Goal: Information Seeking & Learning: Learn about a topic

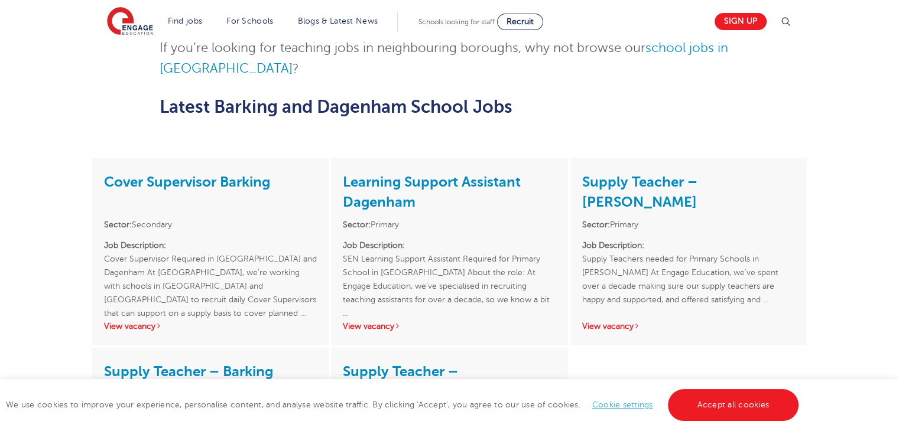
scroll to position [2506, 0]
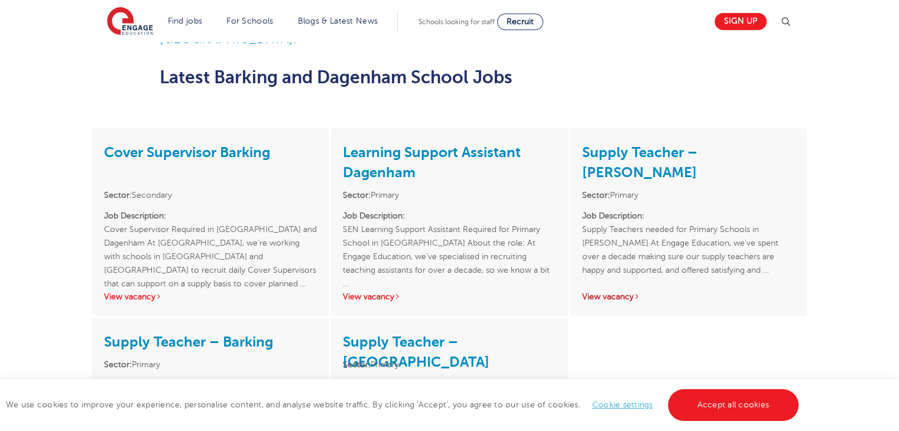
click at [600, 293] on link "View vacancy" at bounding box center [611, 297] width 58 height 9
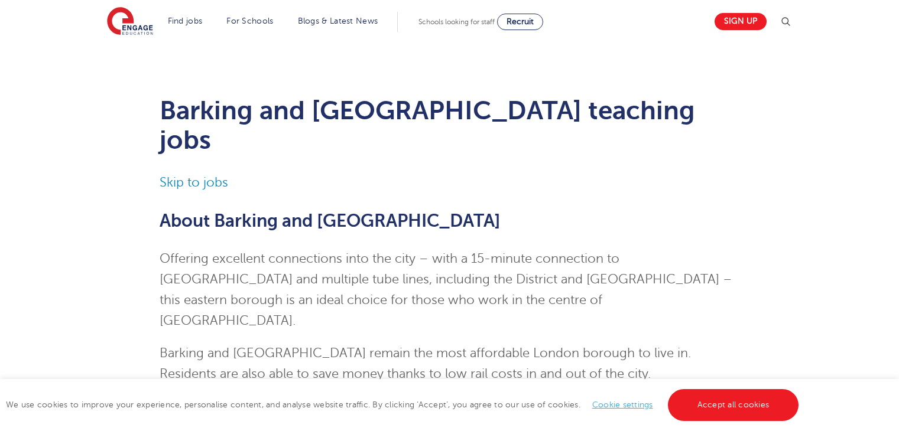
scroll to position [2506, 0]
